Goal: Information Seeking & Learning: Learn about a topic

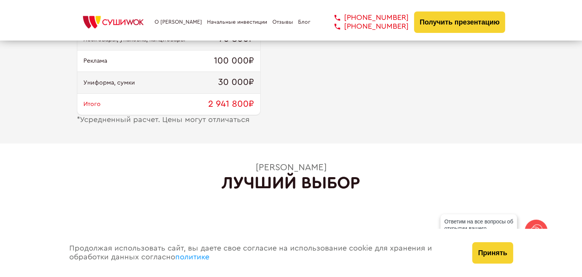
scroll to position [1110, 0]
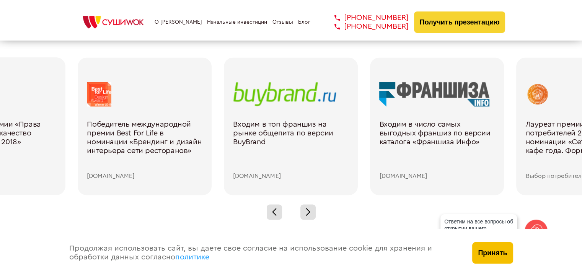
click at [513, 252] on div "Принять" at bounding box center [493, 253] width 56 height 48
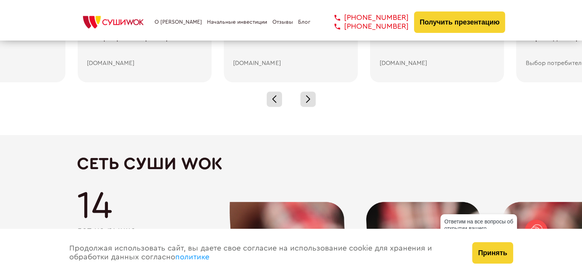
scroll to position [1416, 0]
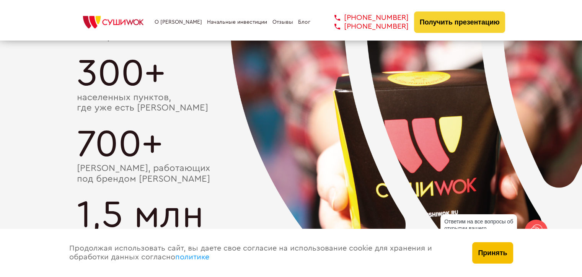
click at [489, 253] on button "Принять" at bounding box center [492, 252] width 41 height 21
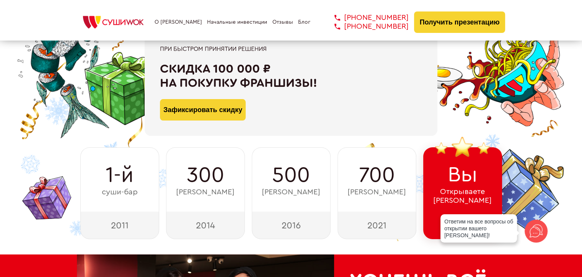
scroll to position [0, 0]
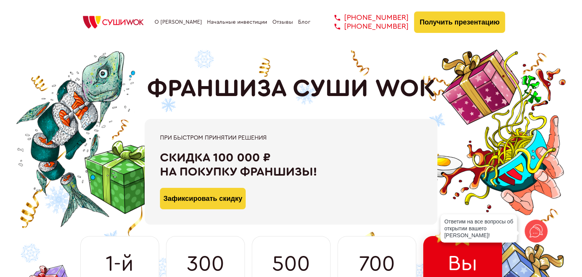
click at [210, 20] on link "Начальные инвестиции" at bounding box center [237, 22] width 60 height 6
click at [124, 20] on img at bounding box center [113, 22] width 73 height 17
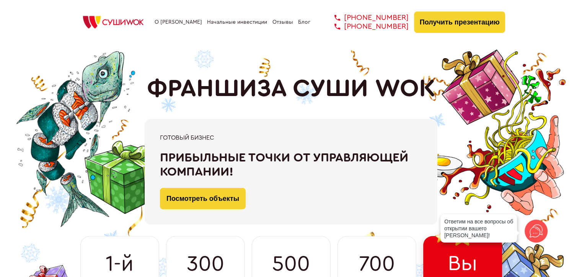
click at [167, 25] on div "О франшизе Начальные инвестиции Отзывы Блог [PHONE_NUMBER] [PHONE_NUMBER] [PHON…" at bounding box center [291, 21] width 429 height 21
click at [166, 24] on link "О [PERSON_NAME]" at bounding box center [178, 22] width 47 height 6
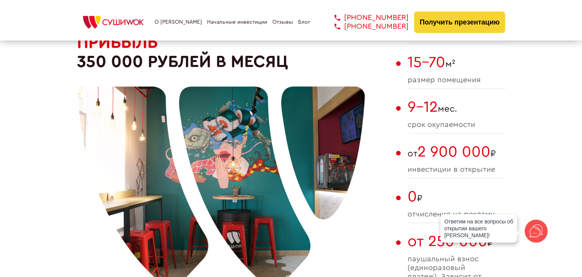
click at [122, 23] on img at bounding box center [113, 22] width 73 height 17
